Goal: Transaction & Acquisition: Book appointment/travel/reservation

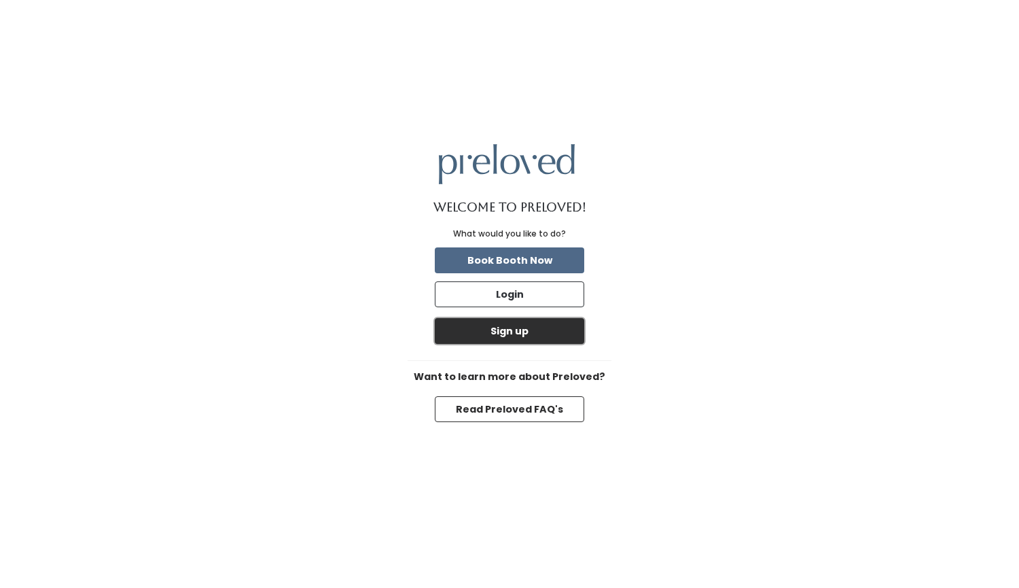
click at [520, 334] on button "Sign up" at bounding box center [509, 331] width 149 height 26
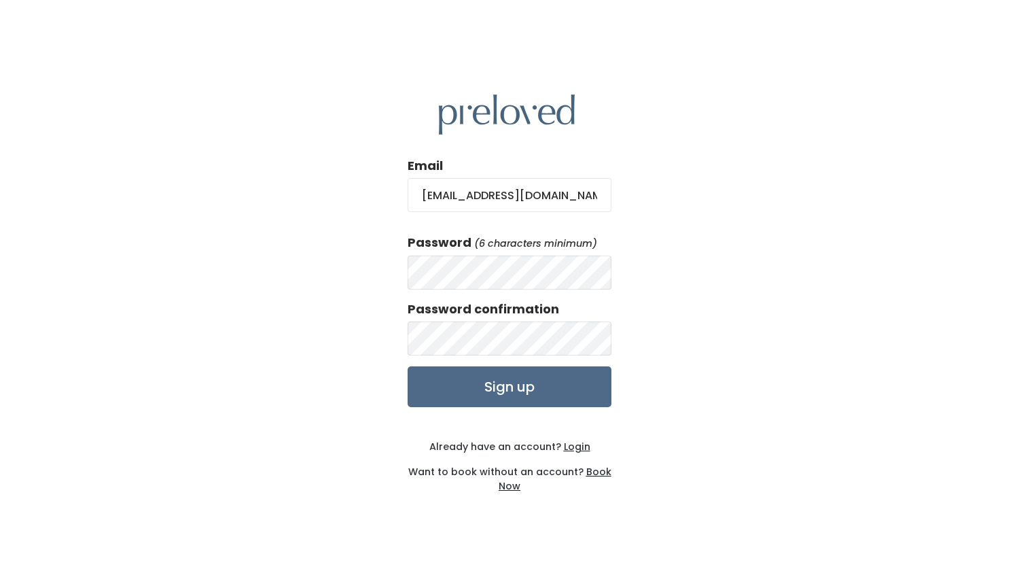
type input "zoeyworkman0@gmail.com"
click at [544, 314] on label "Password confirmation" at bounding box center [484, 309] width 152 height 18
click at [408, 366] on input "Sign up" at bounding box center [510, 386] width 204 height 41
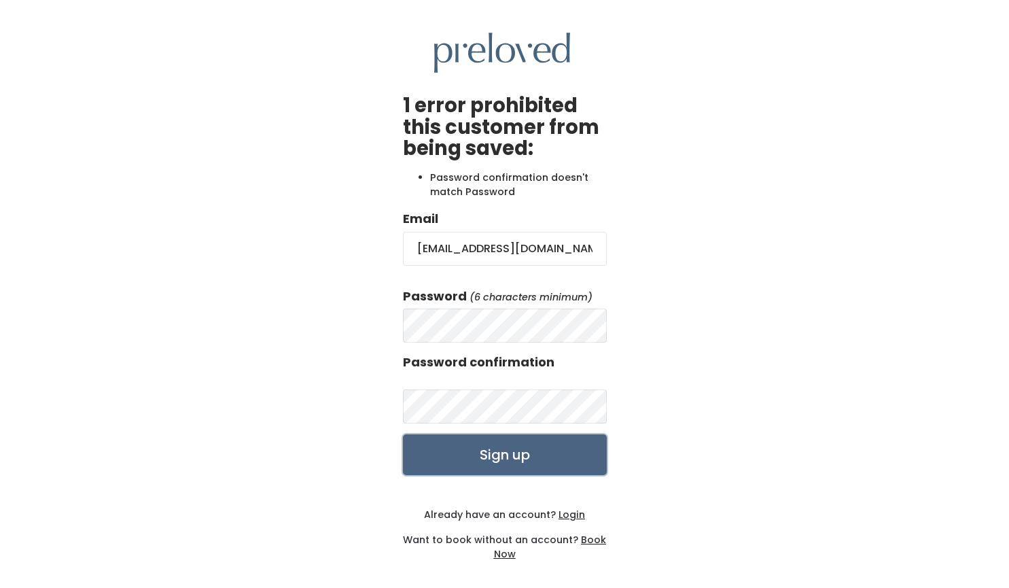
click at [484, 451] on input "Sign up" at bounding box center [505, 454] width 204 height 41
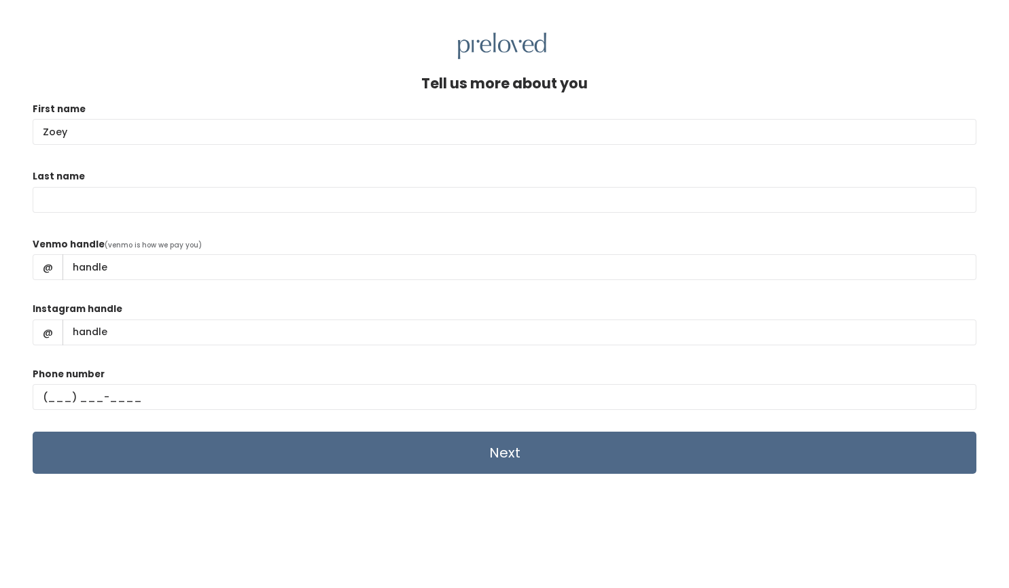
type input "Zoey"
type input "Workman"
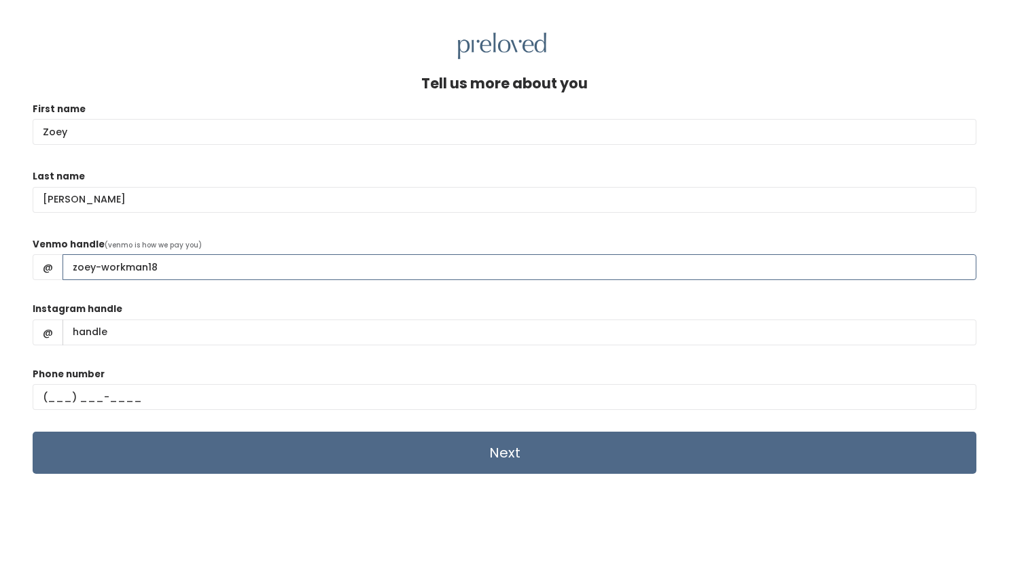
type input "zoey-workman18"
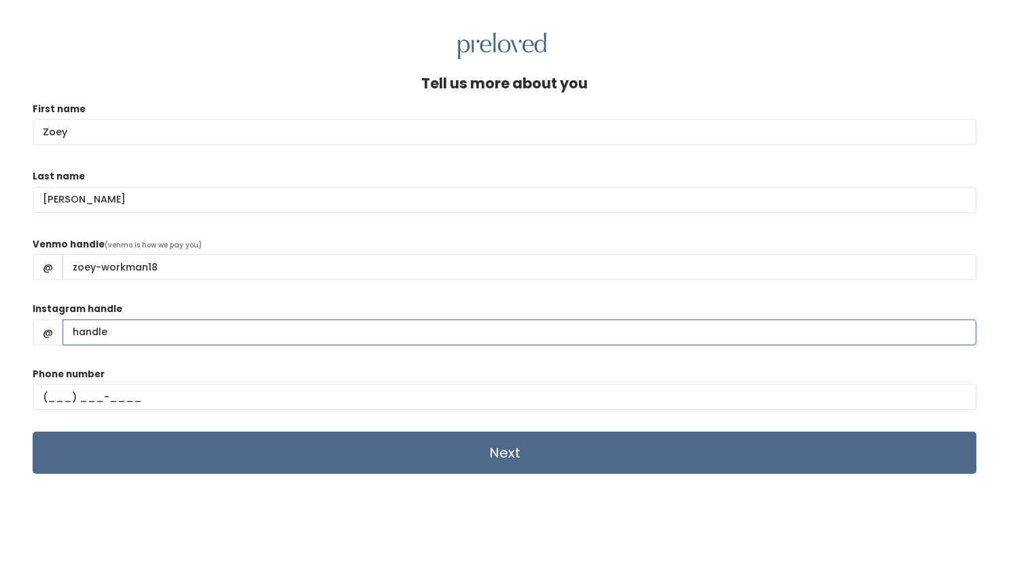
click at [456, 338] on input "Instagram handle" at bounding box center [520, 332] width 914 height 26
type input "zoey_workman_"
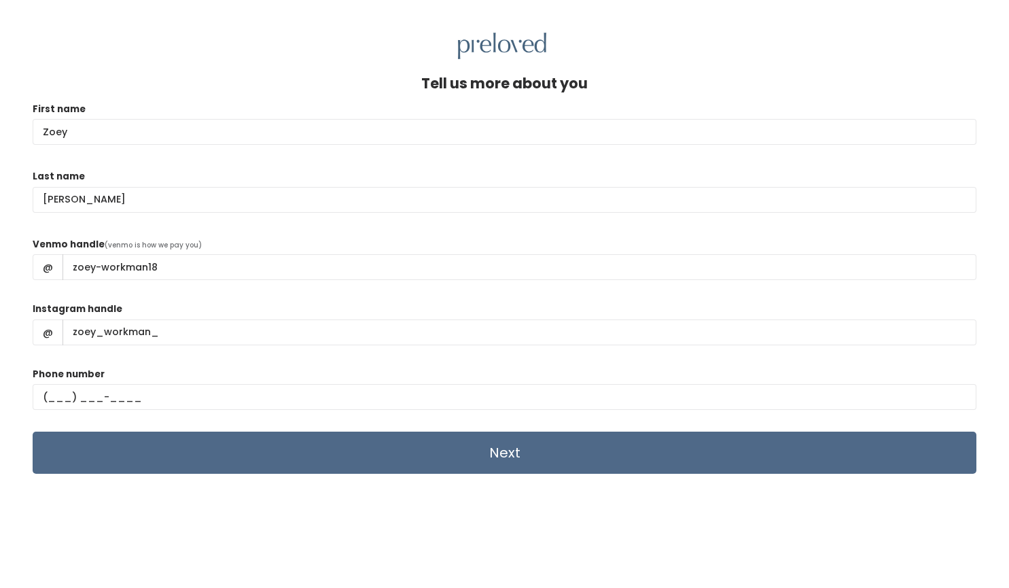
click at [378, 381] on div "Phone number" at bounding box center [505, 394] width 944 height 54
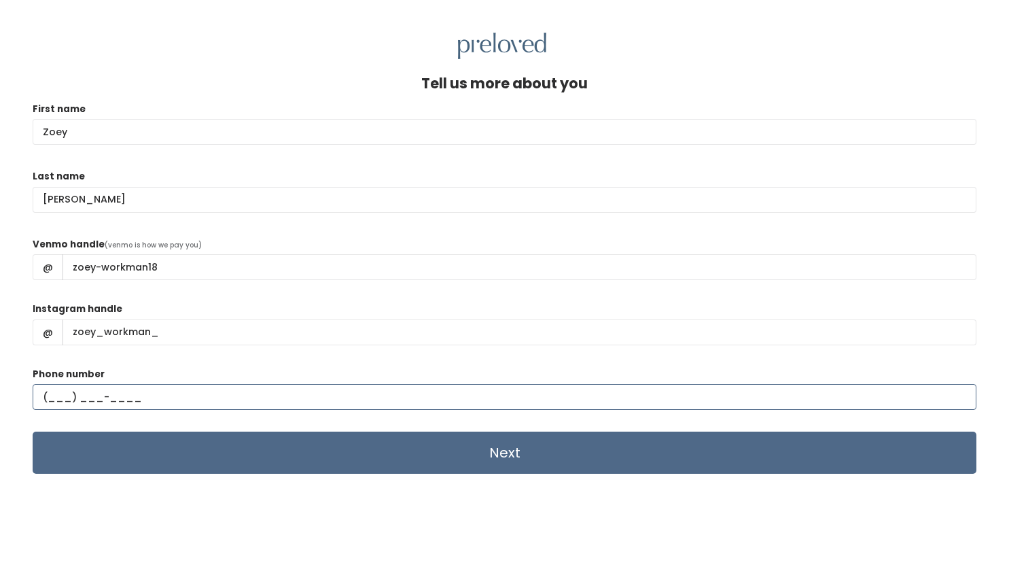
click at [337, 407] on input "text" at bounding box center [505, 397] width 944 height 26
type input "(618) 980-7490"
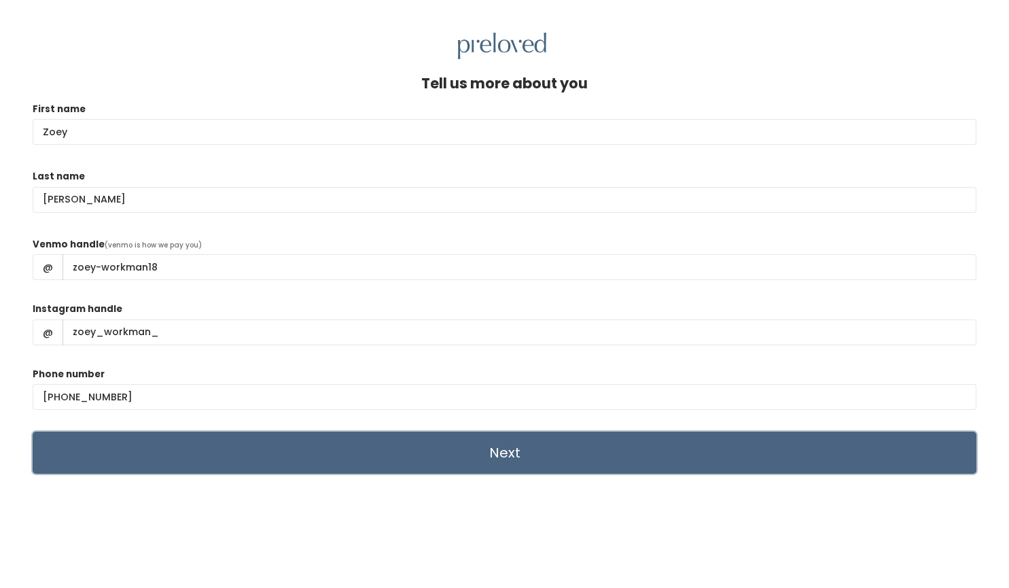
click at [336, 452] on input "Next" at bounding box center [505, 453] width 944 height 42
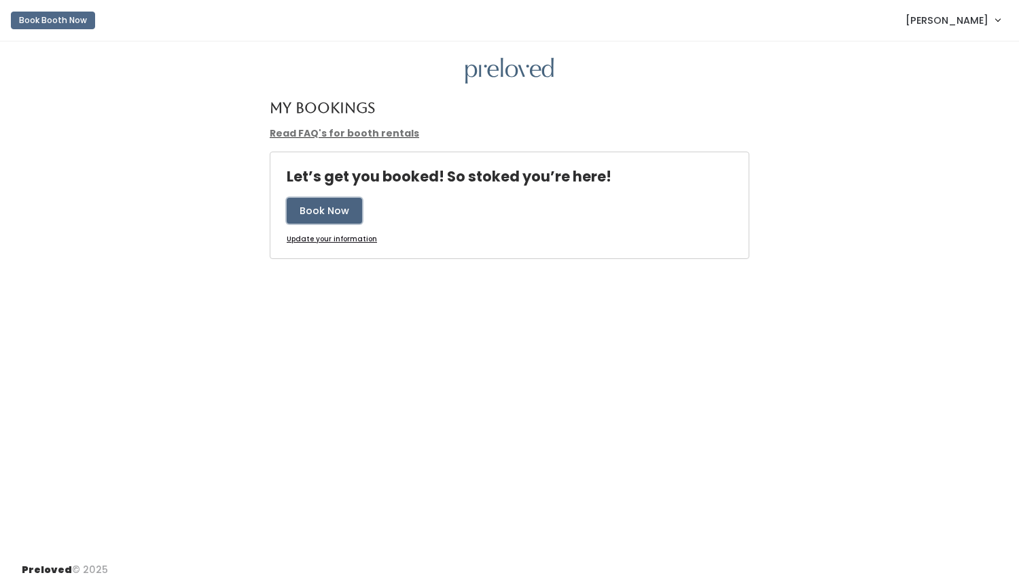
click at [338, 216] on button "Book Now" at bounding box center [324, 211] width 75 height 26
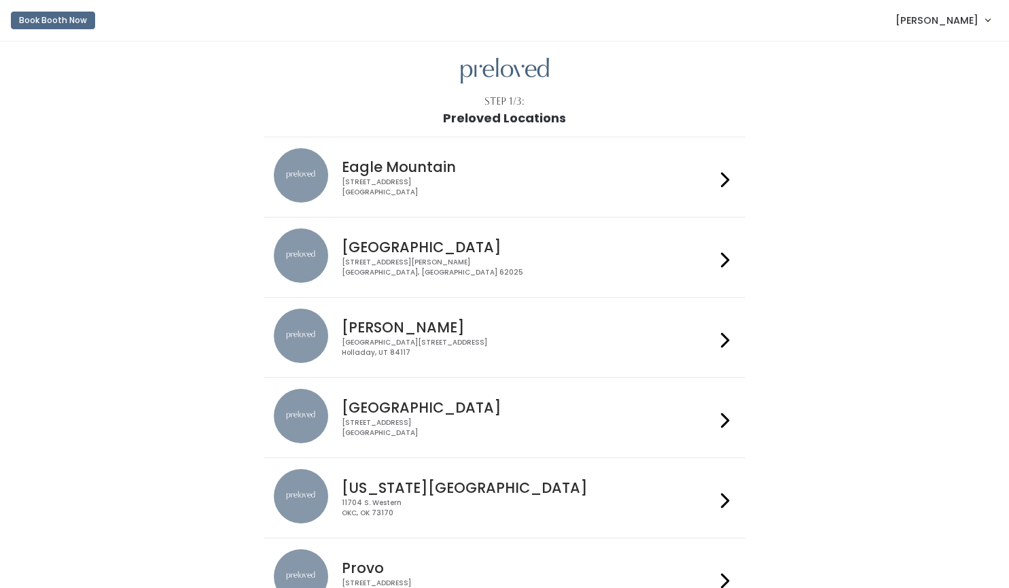
click at [476, 278] on div "[GEOGRAPHIC_DATA] [STREET_ADDRESS][PERSON_NAME]" at bounding box center [504, 257] width 461 height 58
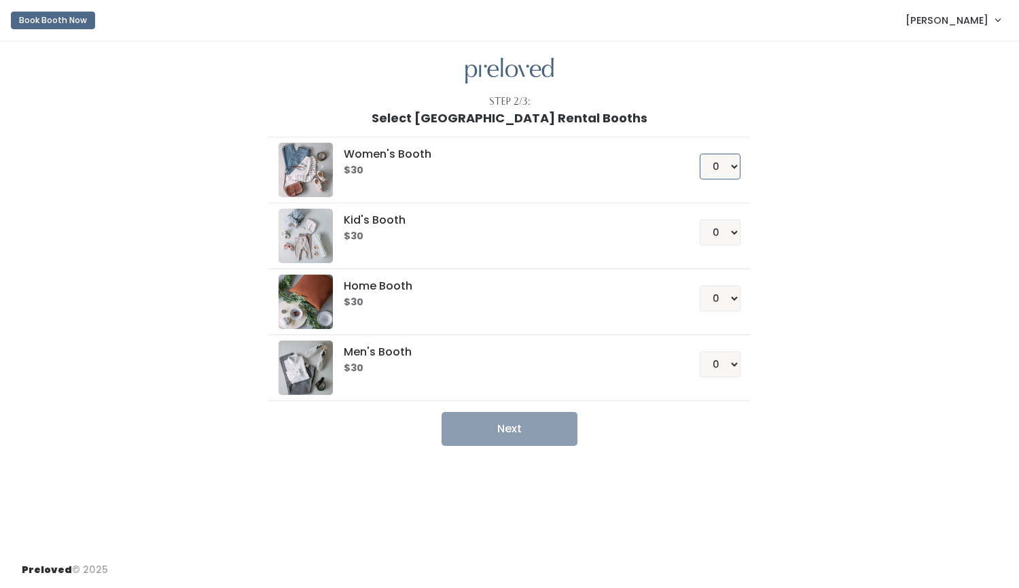
click at [737, 168] on select "0 1 2 3 4" at bounding box center [720, 167] width 41 height 26
select select "1"
click at [700, 154] on select "0 1 2 3 4" at bounding box center [720, 167] width 41 height 26
click at [530, 436] on button "Next" at bounding box center [510, 429] width 136 height 34
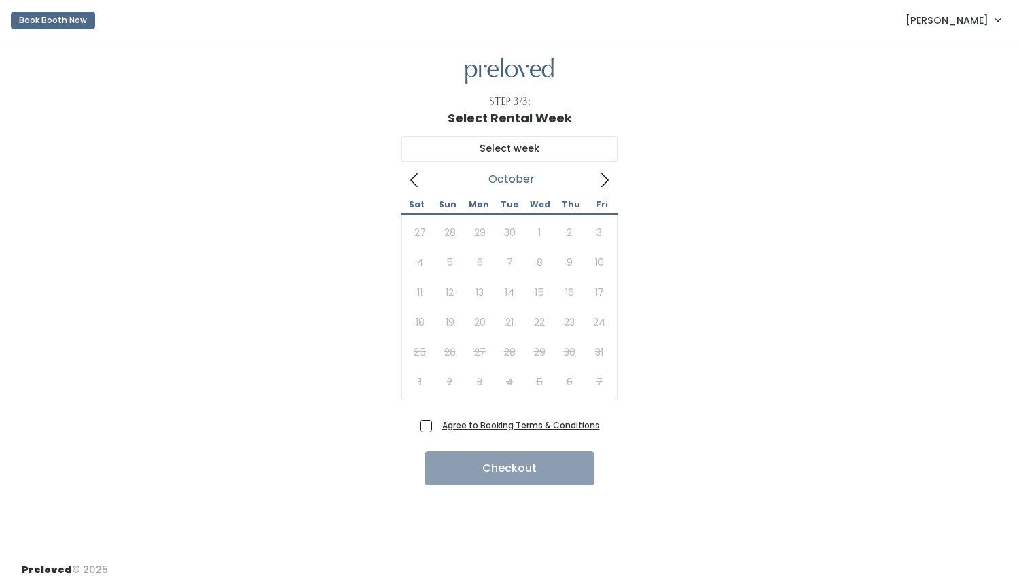
click at [606, 181] on icon at bounding box center [604, 180] width 7 height 14
click at [606, 183] on icon at bounding box center [604, 180] width 15 height 15
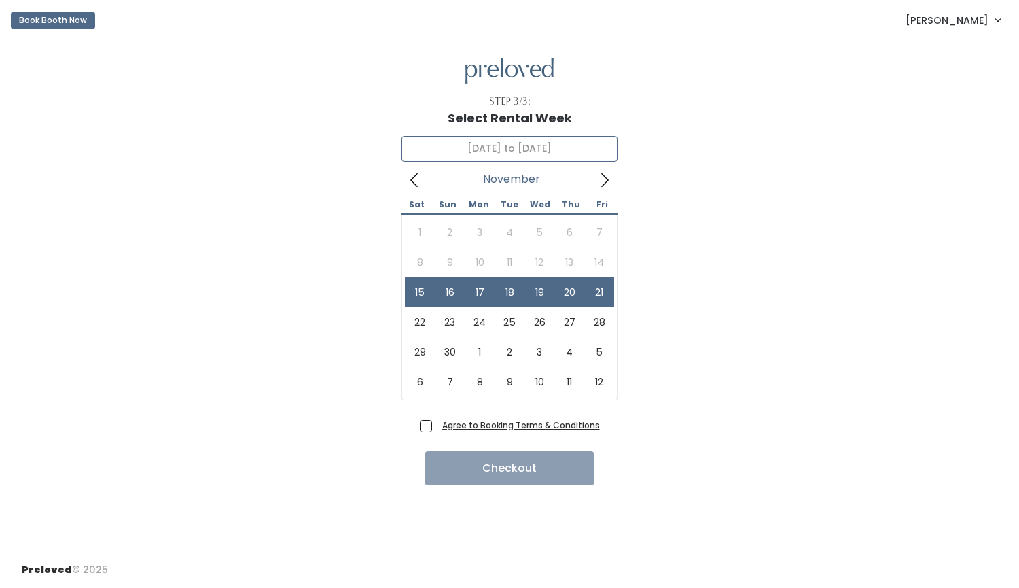
type input "[DATE] to [DATE]"
click at [437, 430] on span "Agree to Booking Terms & Conditions" at bounding box center [518, 425] width 163 height 14
click at [437, 427] on input "Agree to Booking Terms & Conditions" at bounding box center [441, 422] width 9 height 9
checkbox input "true"
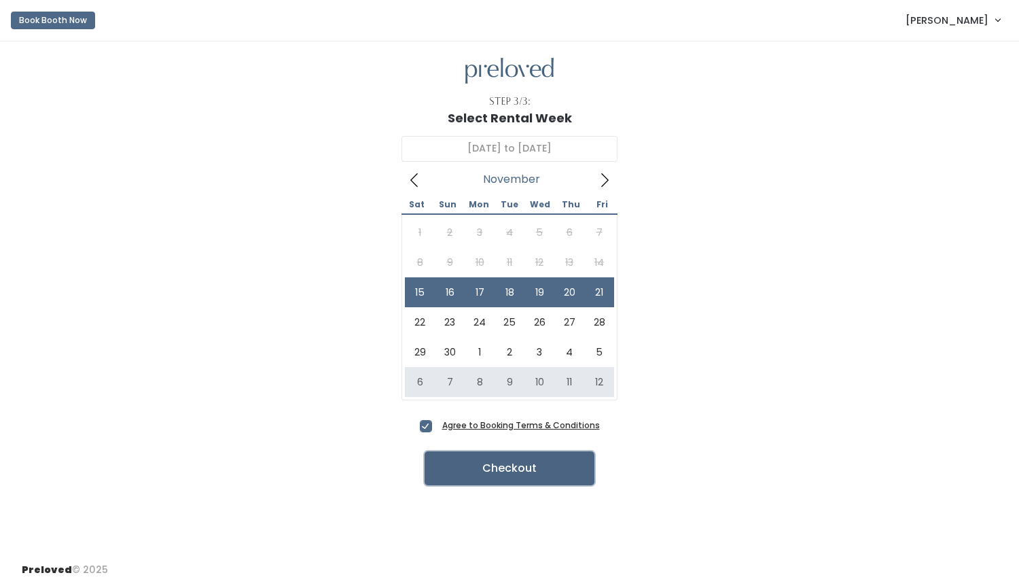
click at [465, 474] on button "Checkout" at bounding box center [510, 468] width 170 height 34
